Goal: Entertainment & Leisure: Browse casually

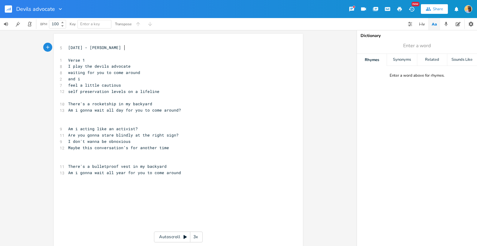
click at [144, 90] on span "self preservation levels on a lifeline" at bounding box center [113, 91] width 91 height 5
click at [167, 90] on pre "self preservation levels on a lifeline" at bounding box center [175, 91] width 217 height 6
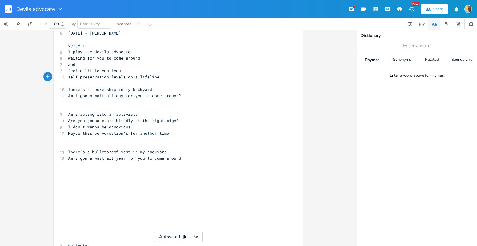
scroll to position [15, 0]
click at [149, 109] on pre "​" at bounding box center [175, 108] width 217 height 6
click at [157, 119] on span "Are you gonna stare blindly at the right sign?" at bounding box center [123, 119] width 110 height 5
click at [185, 119] on pre "Are you gonna stare blindly at the right sign?" at bounding box center [175, 120] width 217 height 6
click at [153, 124] on pre "I don't wanna be obnoxious" at bounding box center [175, 126] width 217 height 6
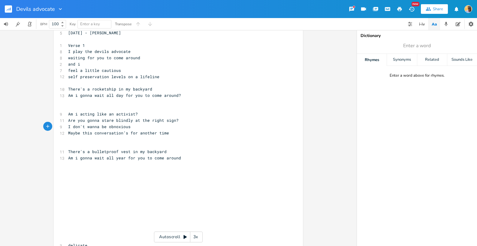
click at [172, 132] on pre "Maybe this conversation’s for another time" at bounding box center [175, 133] width 217 height 6
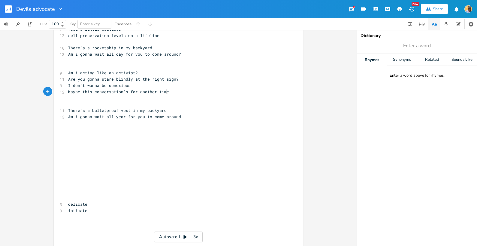
scroll to position [61, 0]
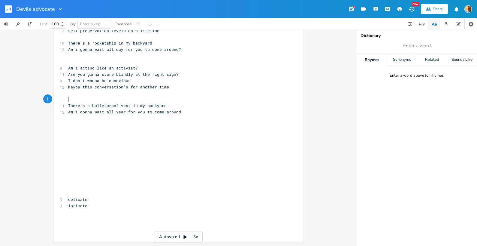
click at [135, 100] on pre "​" at bounding box center [175, 99] width 217 height 6
click at [167, 105] on pre "There's a bulletproof vest in my backyard" at bounding box center [175, 105] width 217 height 6
click at [183, 114] on pre "Am i gonna wait all year for you to come around" at bounding box center [175, 112] width 217 height 6
click at [186, 112] on pre "Am i gonna wait all year for you to come around" at bounding box center [175, 112] width 217 height 6
click at [183, 111] on pre "Am i gonna wait all year for you to come around" at bounding box center [175, 112] width 217 height 6
